Goal: Information Seeking & Learning: Learn about a topic

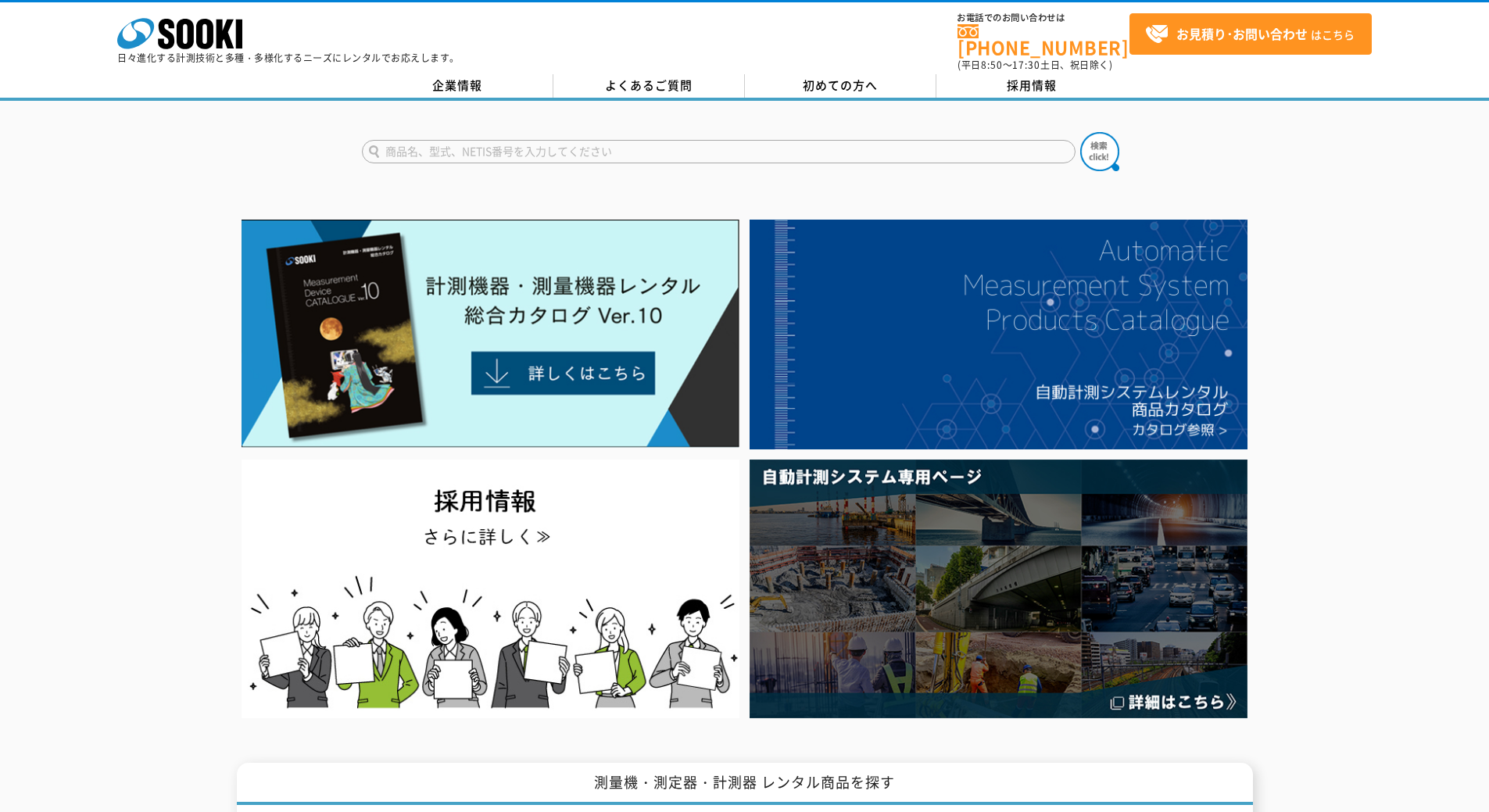
click at [411, 140] on input "text" at bounding box center [719, 152] width 714 height 24
type input "ピロ"
click at [1080, 132] on button at bounding box center [1099, 151] width 39 height 39
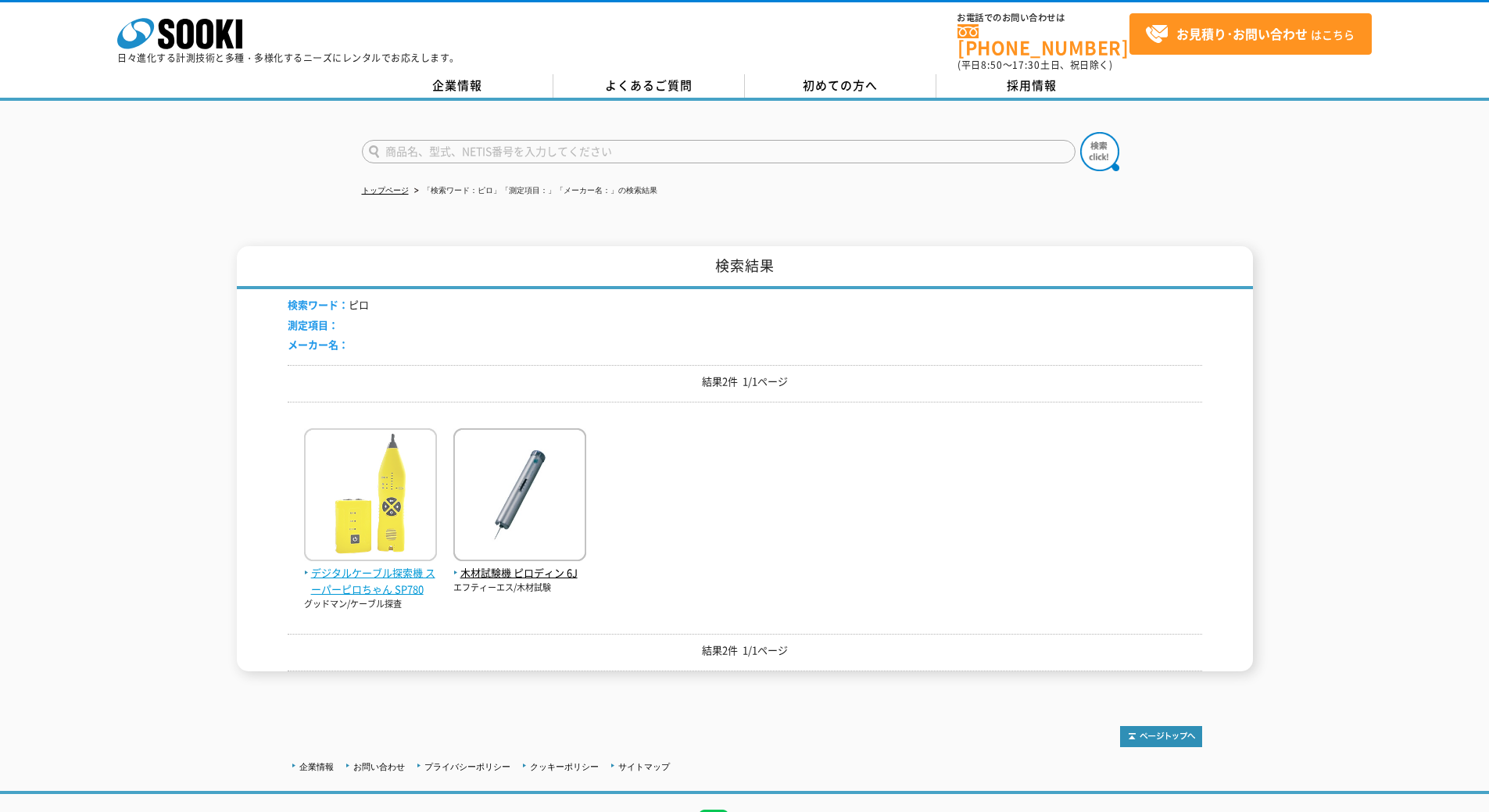
drag, startPoint x: 0, startPoint y: 0, endPoint x: 382, endPoint y: 448, distance: 588.8
click at [382, 448] on img at bounding box center [370, 496] width 133 height 137
